Goal: Task Accomplishment & Management: Use online tool/utility

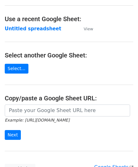
scroll to position [32, 0]
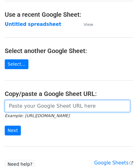
drag, startPoint x: 31, startPoint y: 106, endPoint x: 36, endPoint y: 96, distance: 11.3
click at [31, 106] on input "url" at bounding box center [67, 106] width 125 height 12
paste input "[URL][DOMAIN_NAME]"
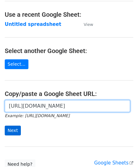
type input "[URL][DOMAIN_NAME]"
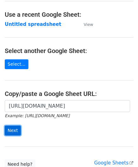
click at [12, 129] on input "Next" at bounding box center [13, 131] width 16 height 10
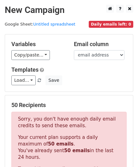
scroll to position [213, 0]
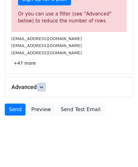
click at [44, 84] on link at bounding box center [41, 87] width 7 height 7
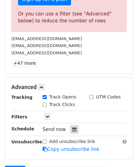
click at [72, 128] on icon at bounding box center [74, 129] width 4 height 4
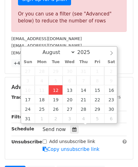
type input "[DATE] 12:00"
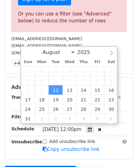
scroll to position [0, 0]
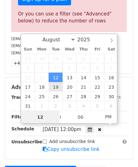
paste input "4"
type input "4"
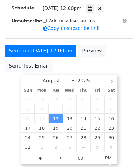
type input "2025-08-12 16:00"
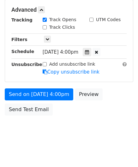
scroll to position [289, 0]
